Goal: Task Accomplishment & Management: Manage account settings

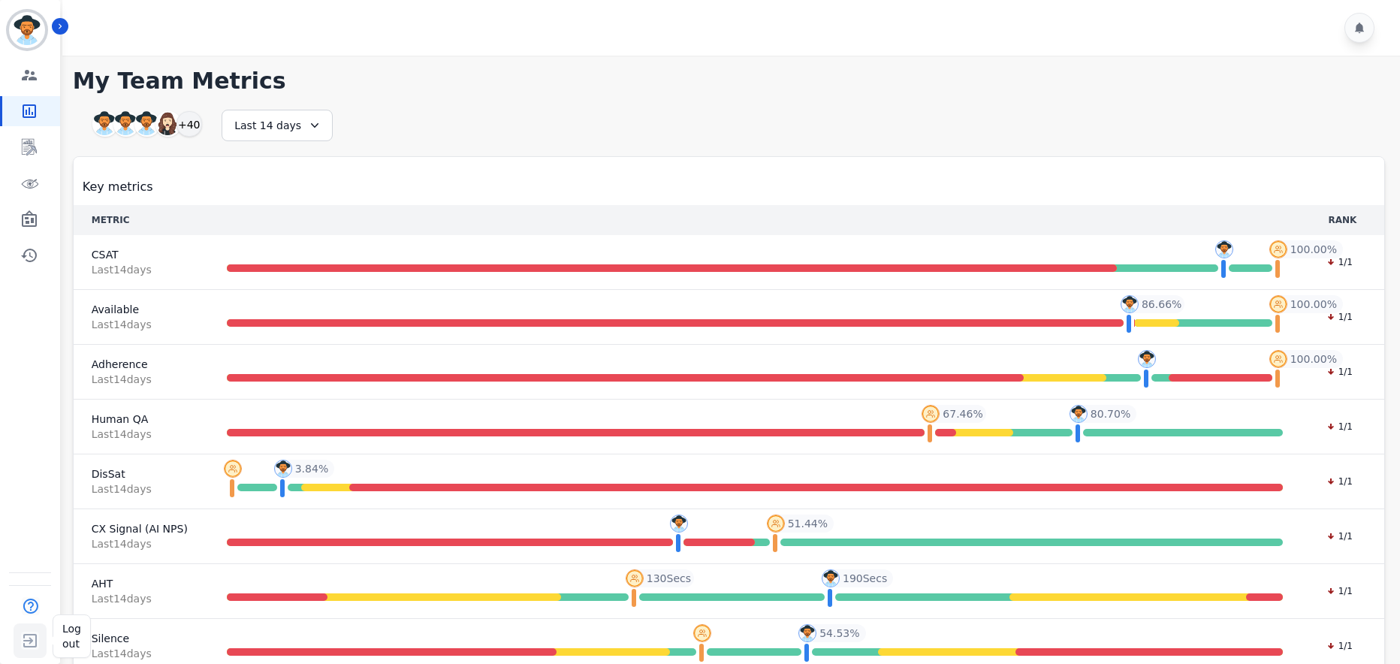
click at [29, 648] on img "Sidebar" at bounding box center [30, 640] width 27 height 29
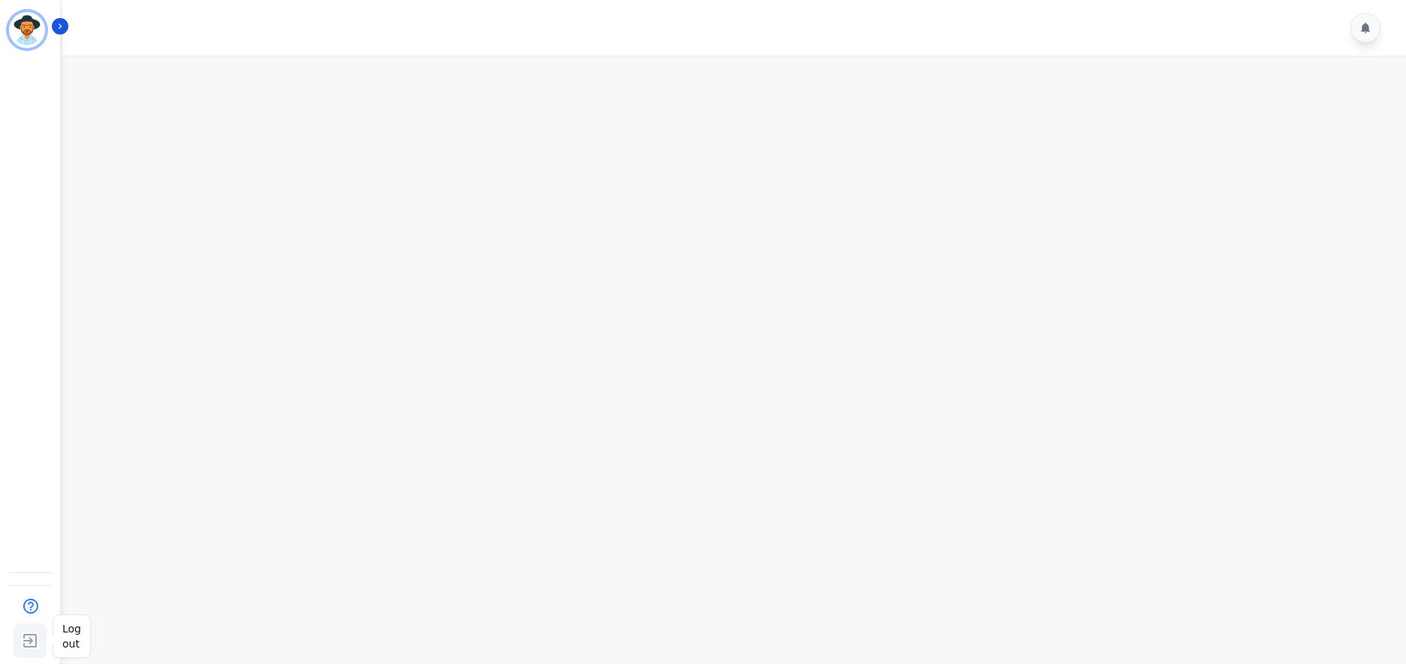
click at [28, 641] on img "Sidebar" at bounding box center [30, 640] width 27 height 29
